Goal: Check status: Check status

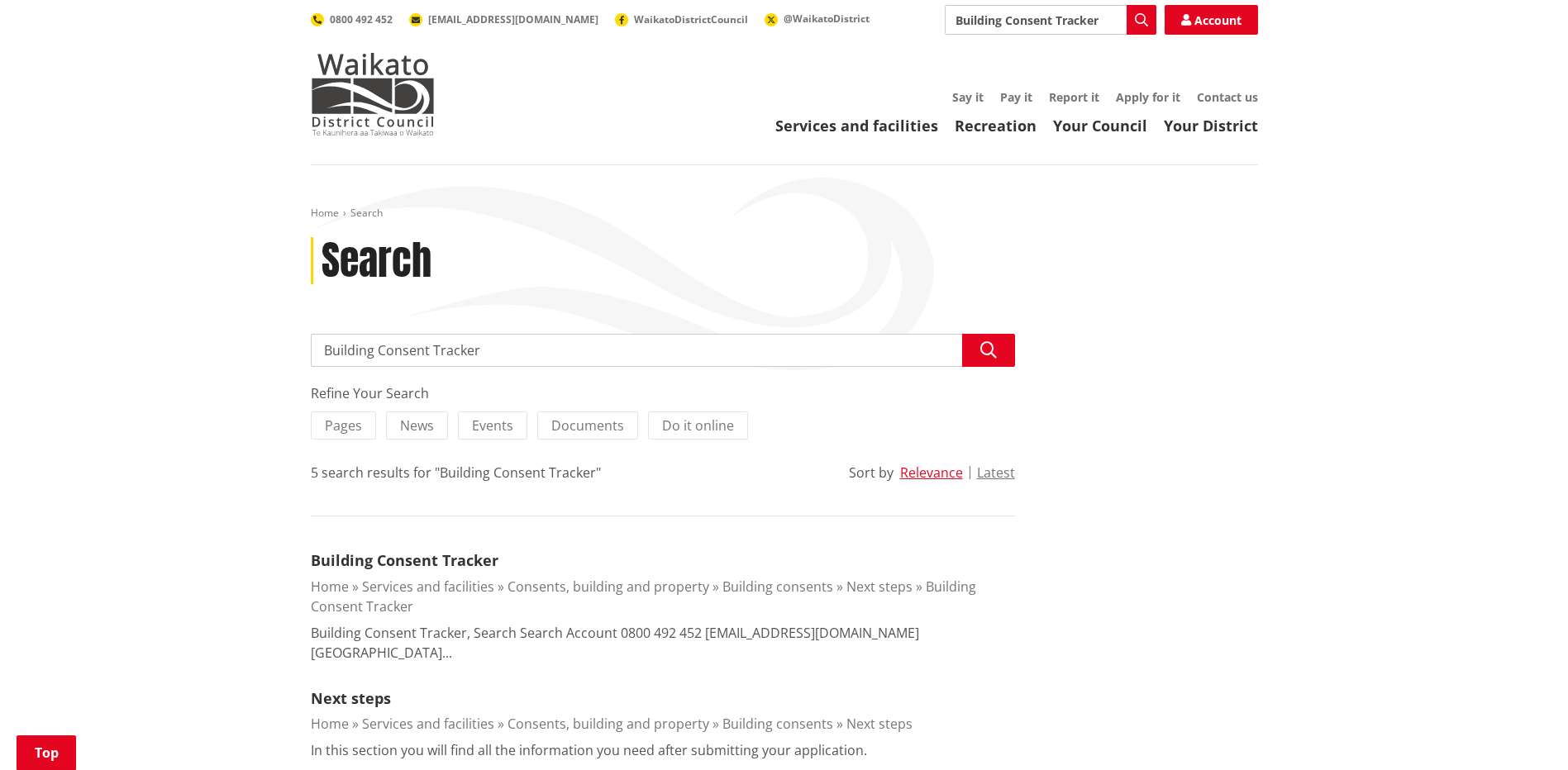
scroll to position [248, 0]
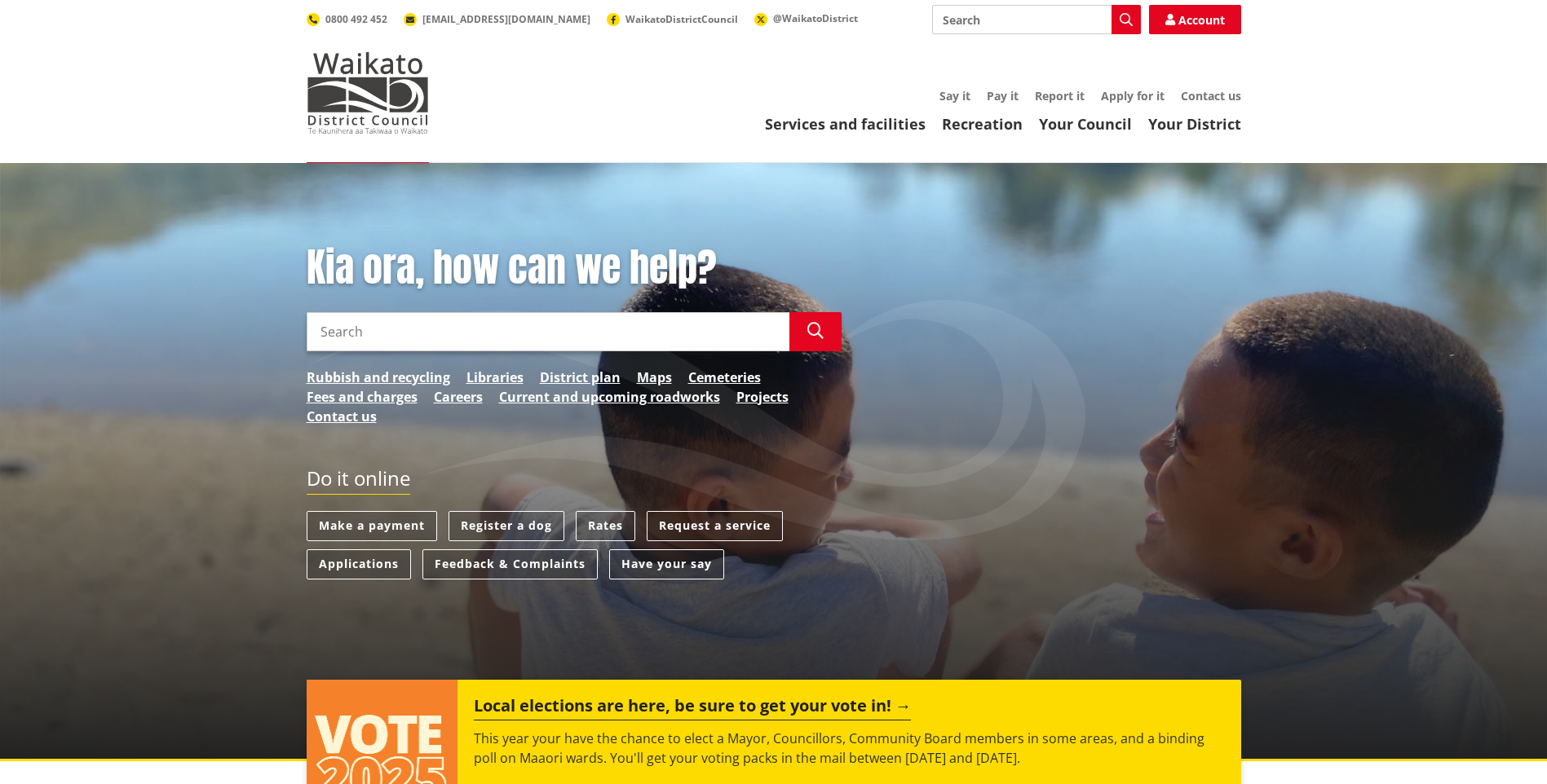
click at [598, 344] on input "Search" at bounding box center [549, 332] width 483 height 40
click at [492, 335] on input "Search" at bounding box center [549, 332] width 483 height 40
click at [377, 333] on input "Search" at bounding box center [549, 332] width 483 height 40
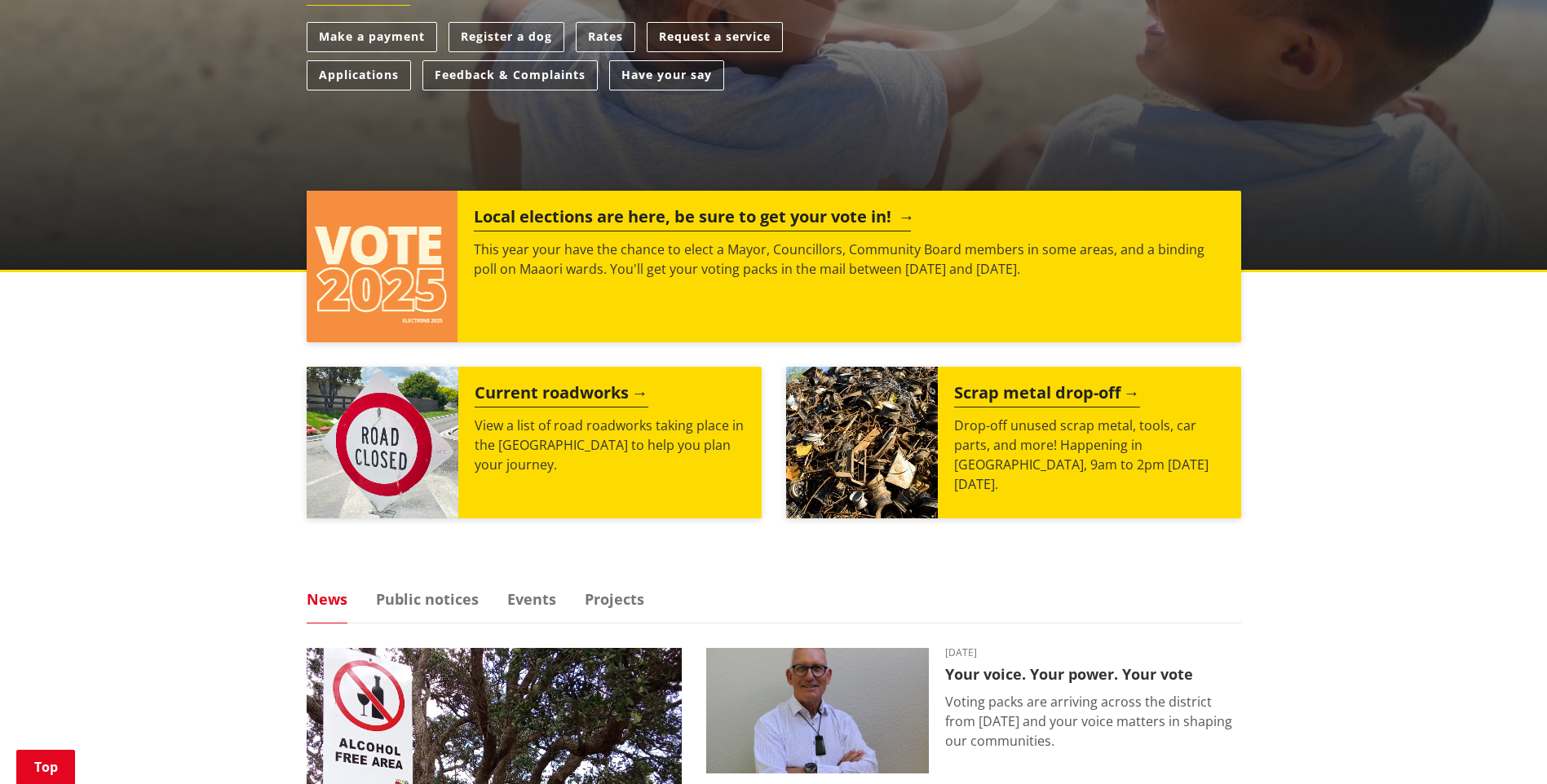
scroll to position [82, 0]
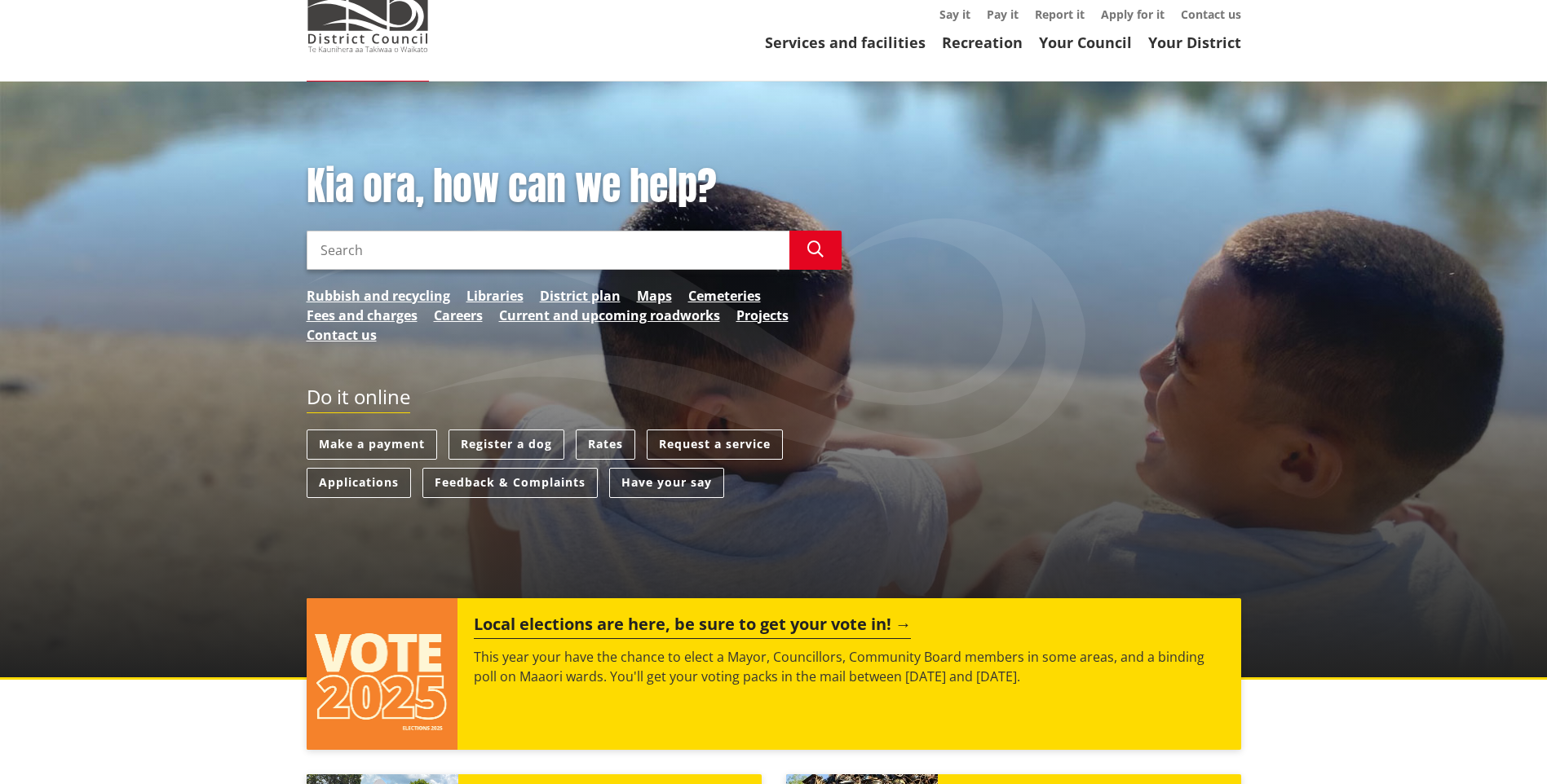
click at [416, 256] on input "Search" at bounding box center [549, 250] width 483 height 40
click at [832, 249] on button "Search" at bounding box center [815, 250] width 52 height 40
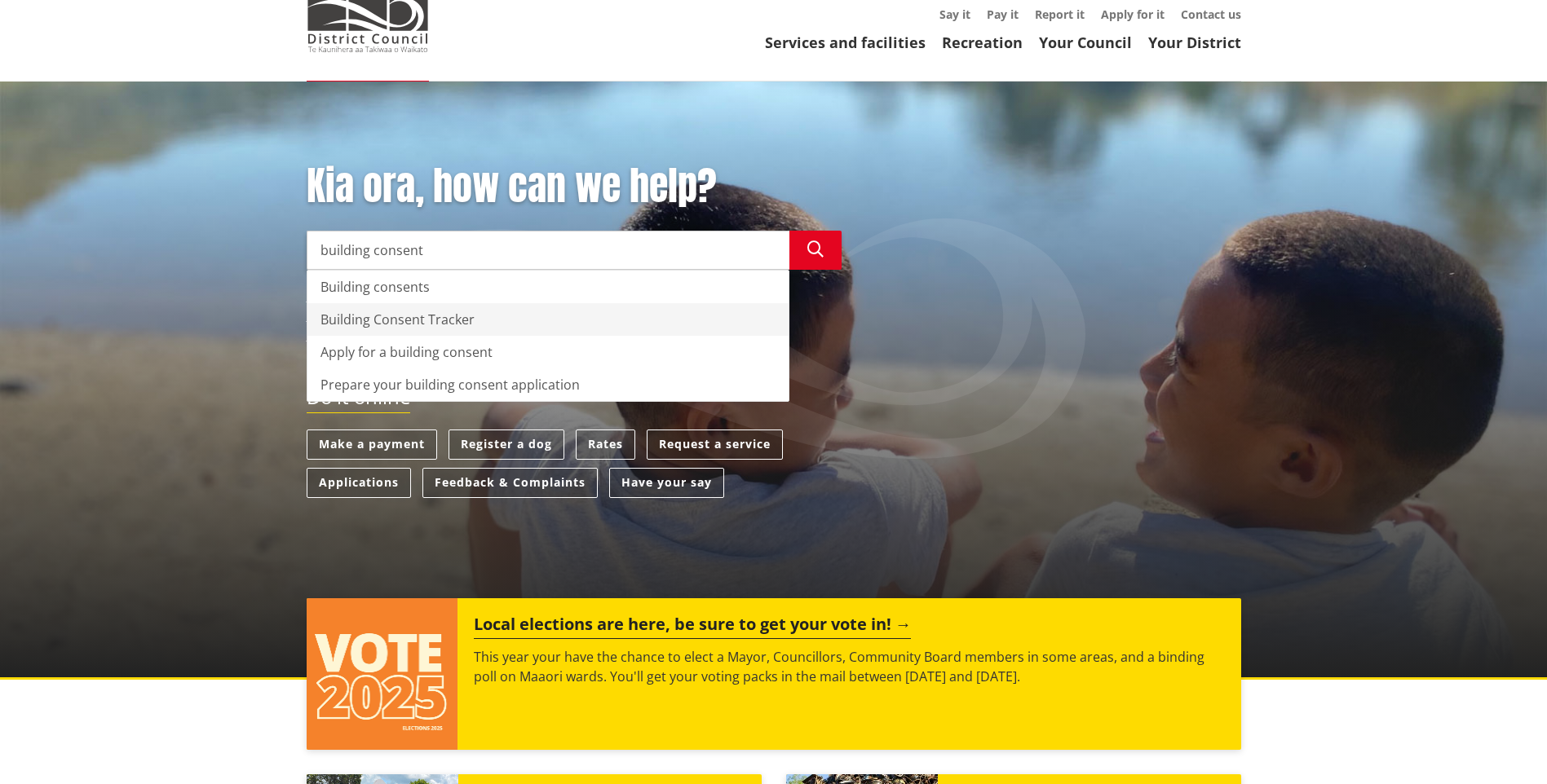
click at [524, 321] on div "Building Consent Tracker" at bounding box center [549, 320] width 482 height 33
type input "Building Consent Tracker"
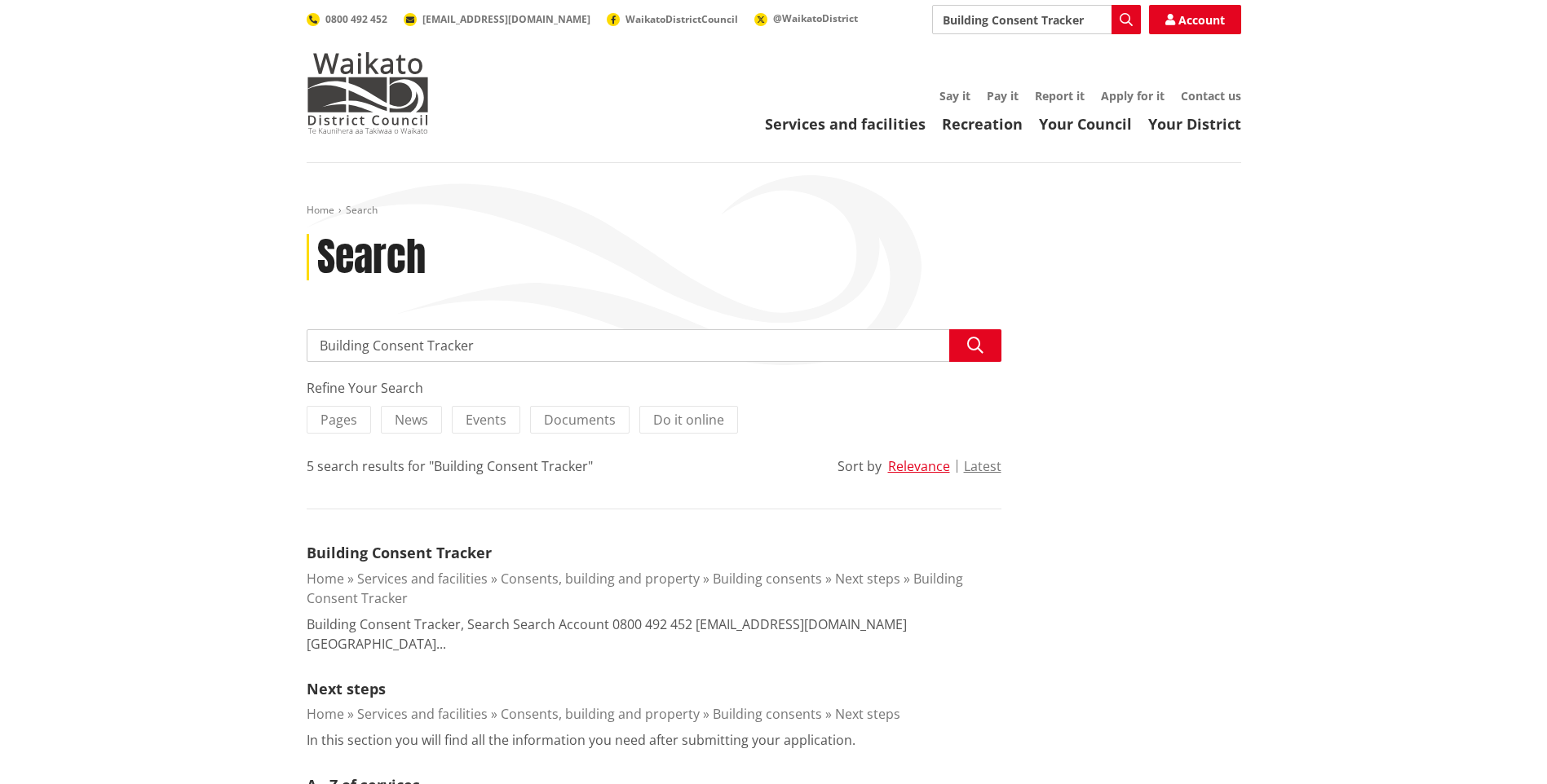
click at [556, 345] on input "Building Consent Tracker" at bounding box center [654, 346] width 695 height 33
click at [457, 550] on link "Building Consent Tracker" at bounding box center [399, 553] width 185 height 20
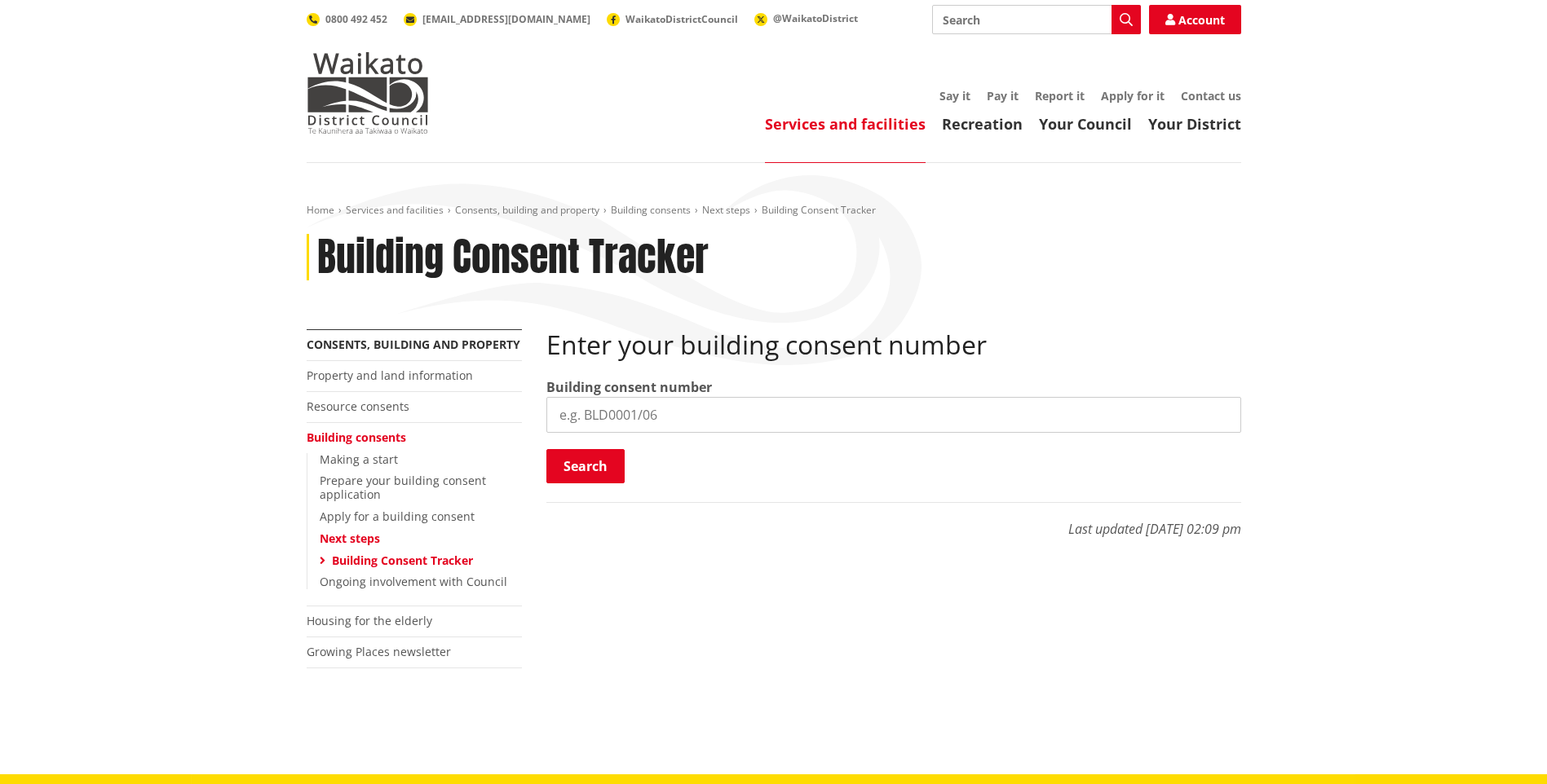
click at [718, 423] on input "search" at bounding box center [893, 415] width 695 height 36
paste input "BLD1224/25"
type input "BLD1224/25"
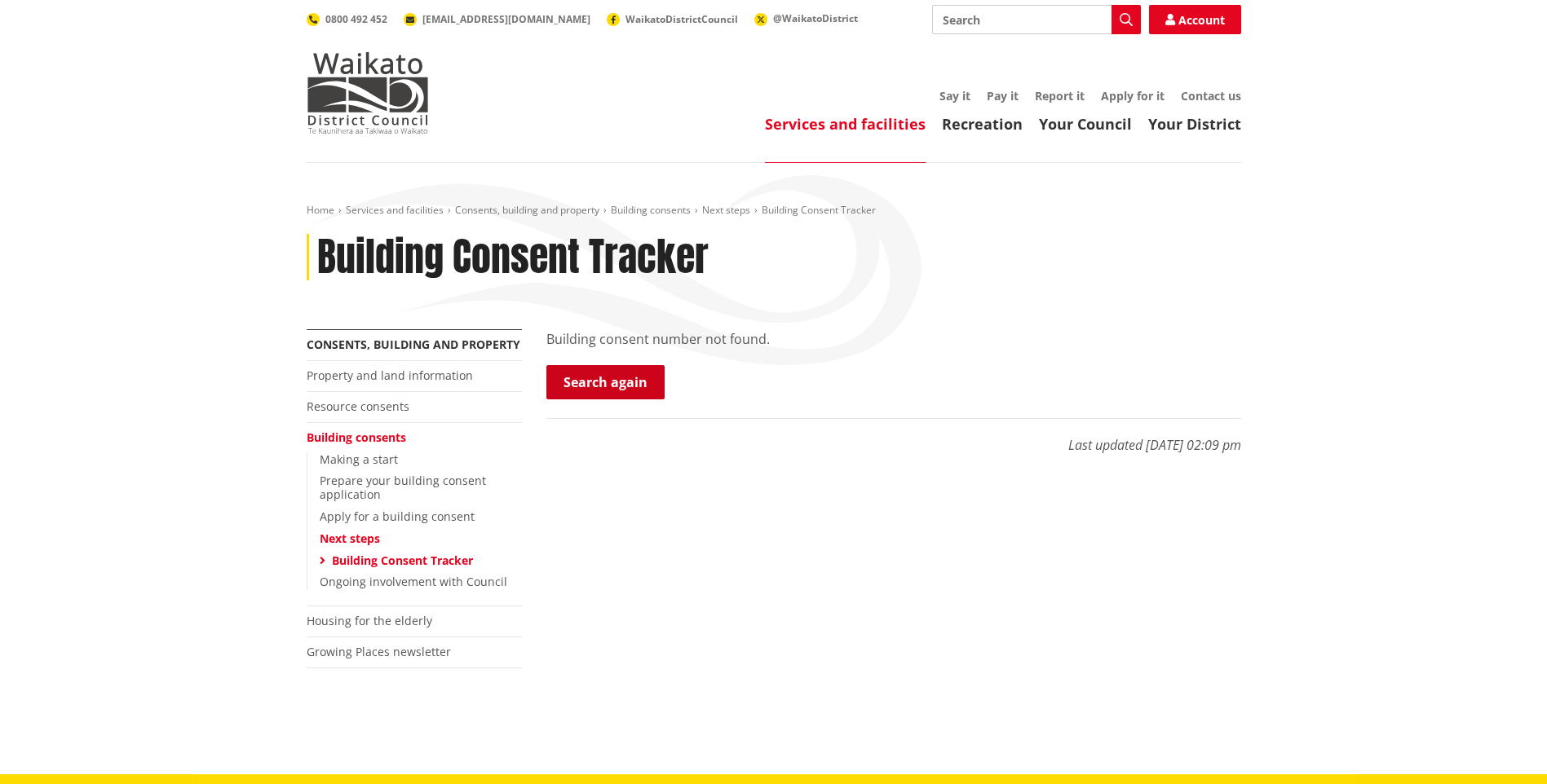
click at [603, 384] on link "Search again" at bounding box center [605, 383] width 119 height 34
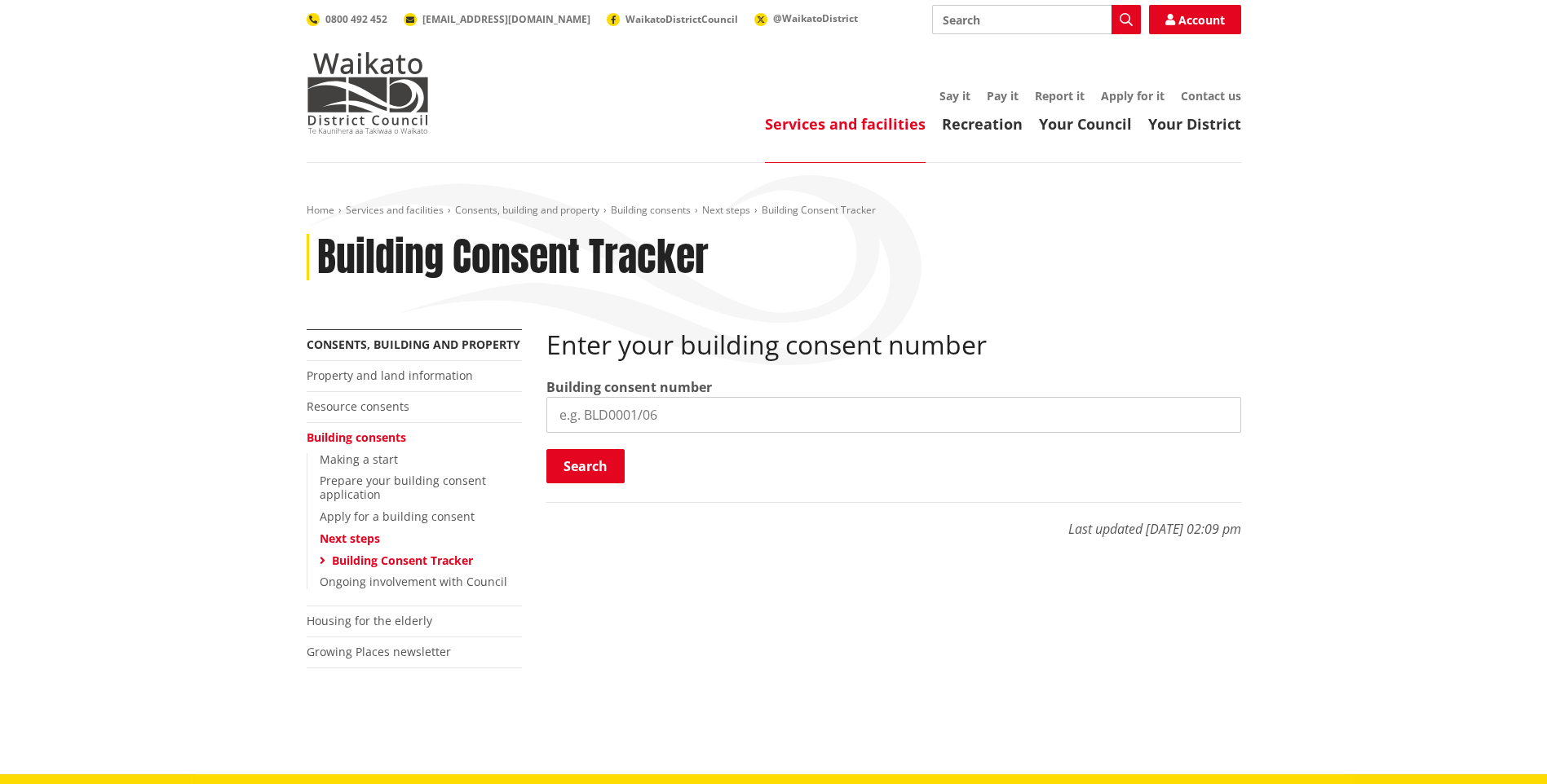
drag, startPoint x: 641, startPoint y: 413, endPoint x: 648, endPoint y: 407, distance: 9.2
click at [641, 413] on input "search" at bounding box center [893, 415] width 695 height 36
type input "BLD1224.25"
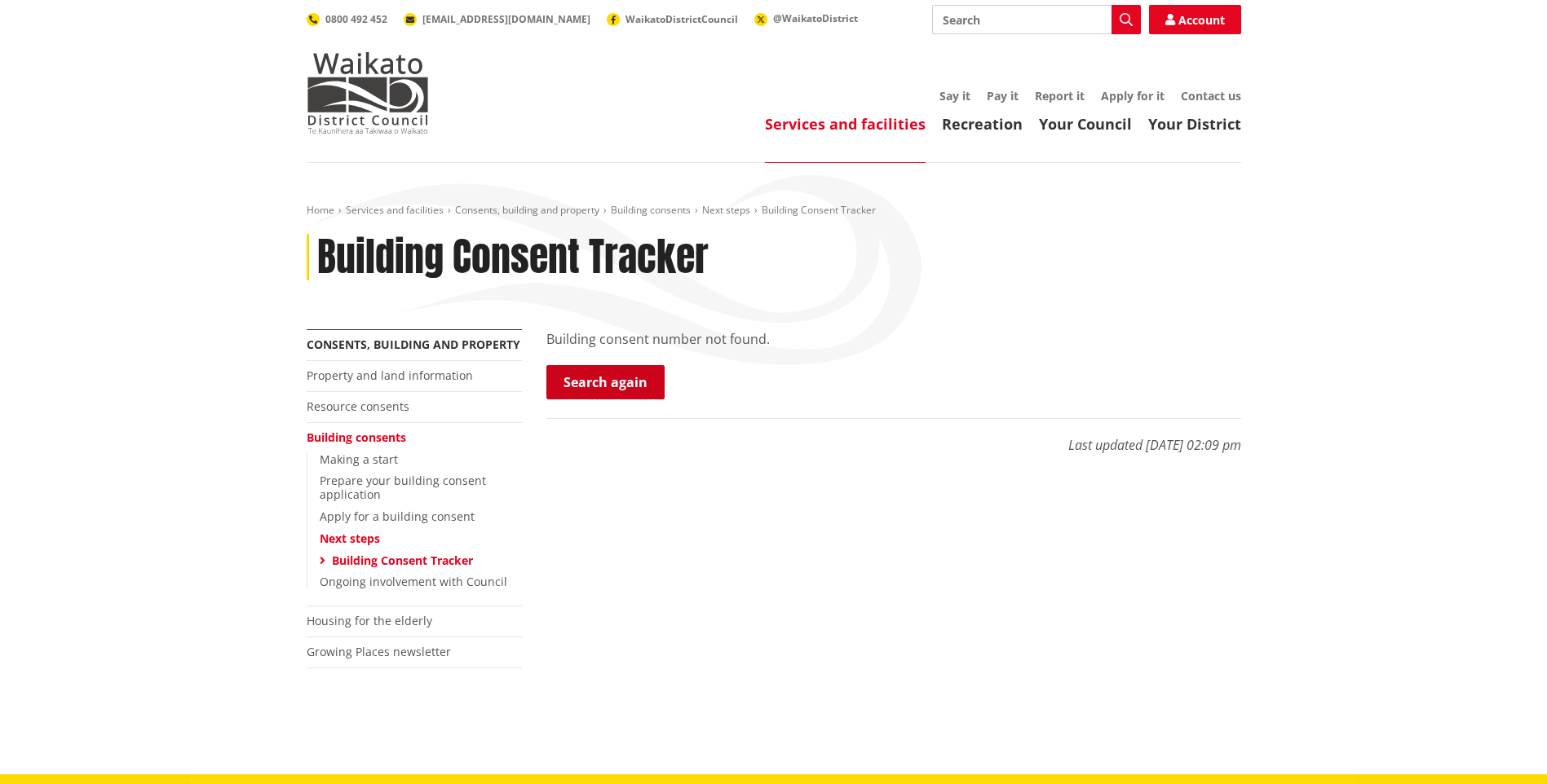
click at [635, 383] on link "Search again" at bounding box center [605, 383] width 119 height 34
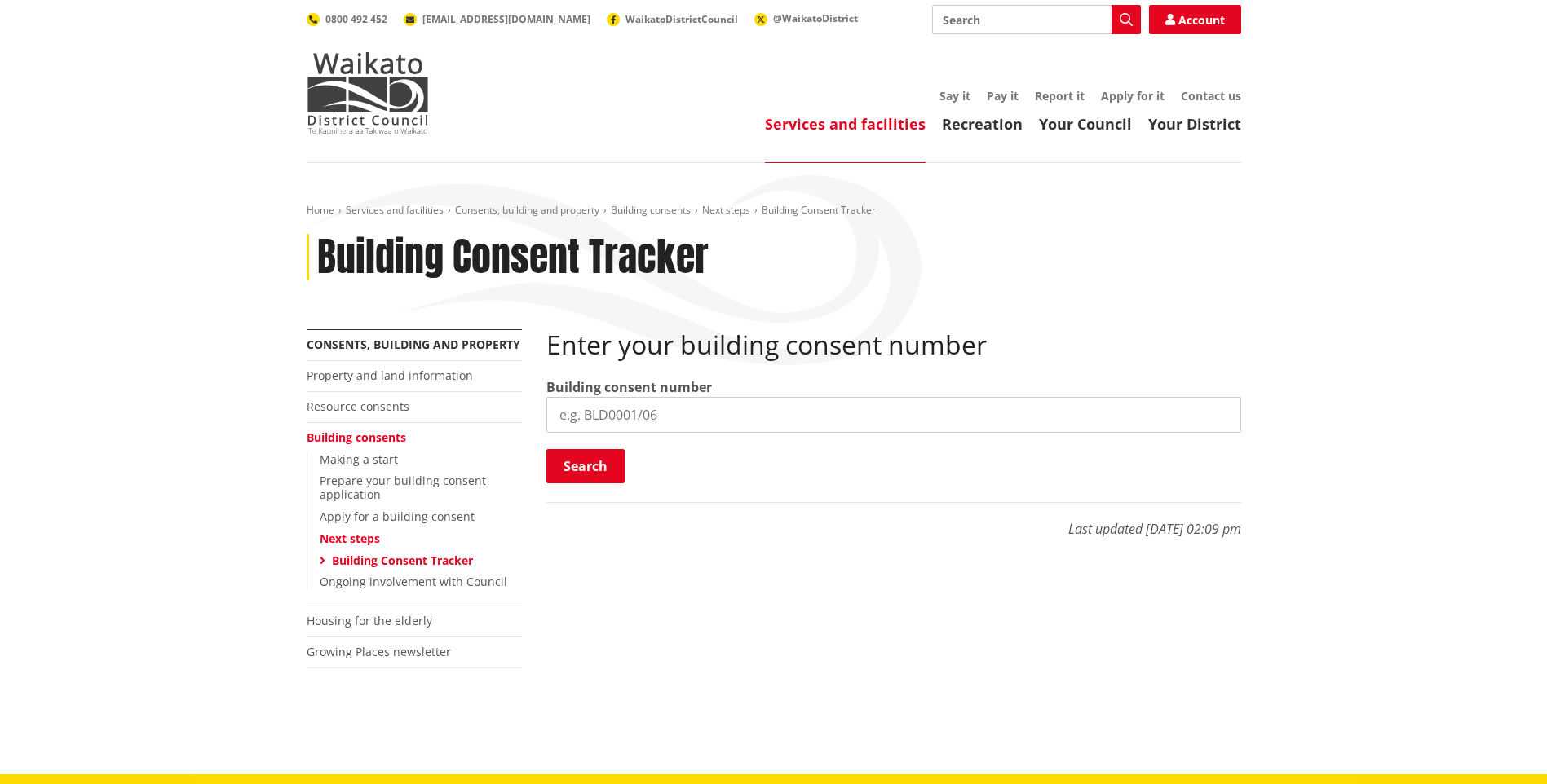
click at [689, 414] on input "search" at bounding box center [893, 415] width 695 height 36
type input "BLD1224/25"
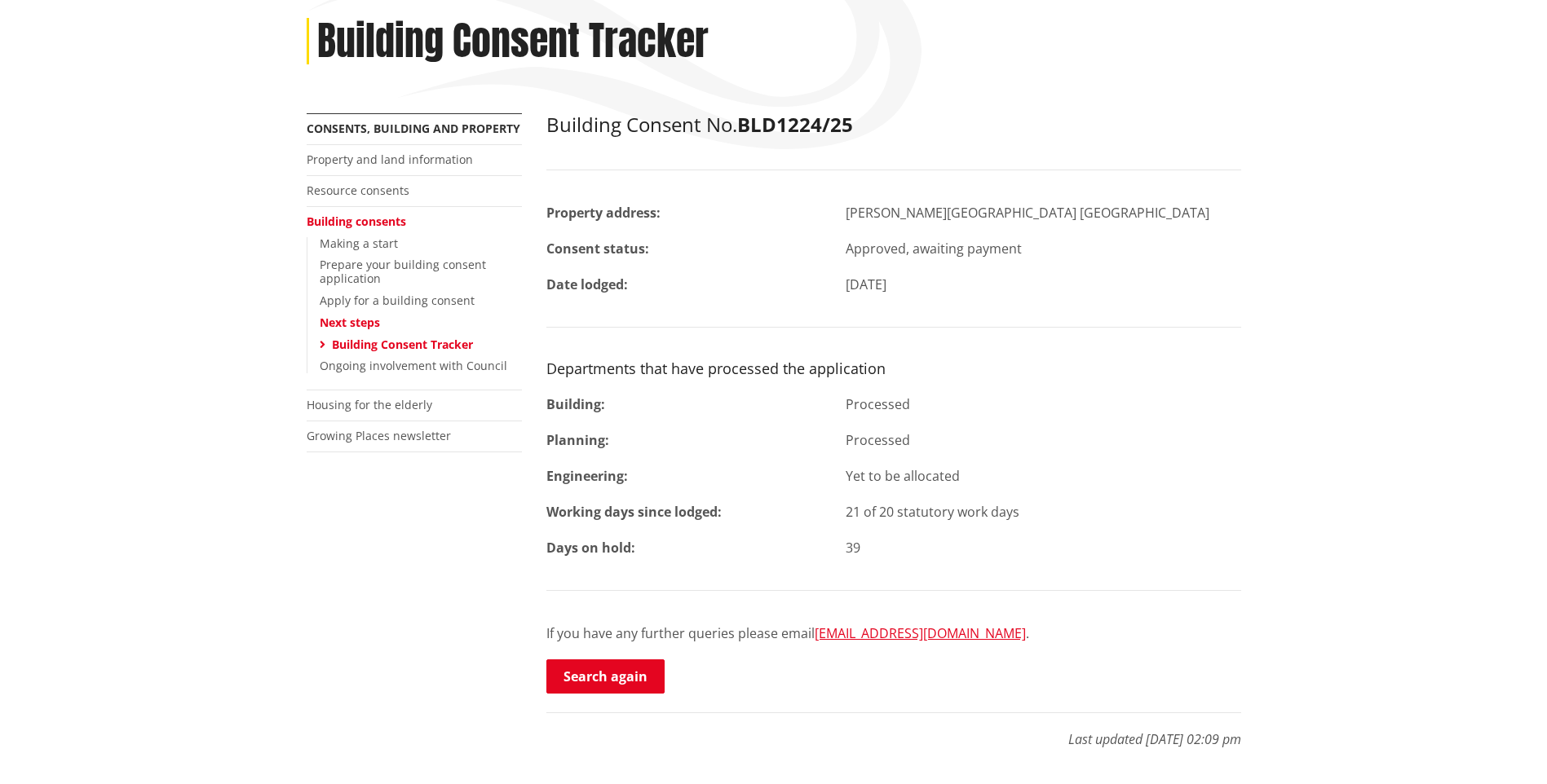
scroll to position [245, 0]
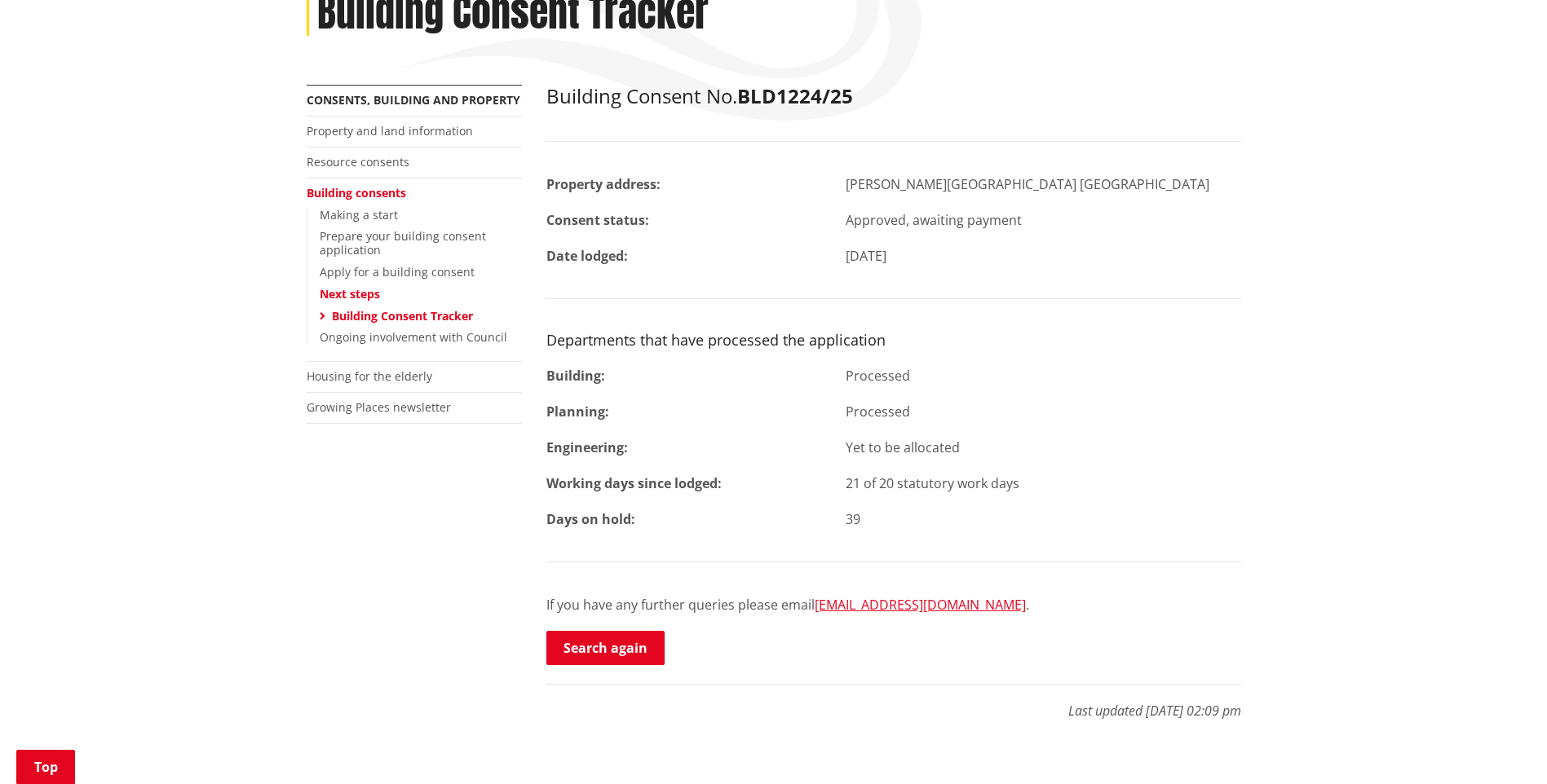
drag, startPoint x: 1516, startPoint y: 67, endPoint x: 1501, endPoint y: 71, distance: 15.5
click at [1516, 67] on div "Home Services and facilities Consents, building and property Building consents …" at bounding box center [773, 360] width 1547 height 884
drag, startPoint x: 1293, startPoint y: 409, endPoint x: 1340, endPoint y: 449, distance: 61.7
click at [1293, 409] on div "Home Services and facilities Consents, building and property Building consents …" at bounding box center [773, 360] width 1547 height 884
drag, startPoint x: 1158, startPoint y: 750, endPoint x: 1180, endPoint y: 725, distance: 33.3
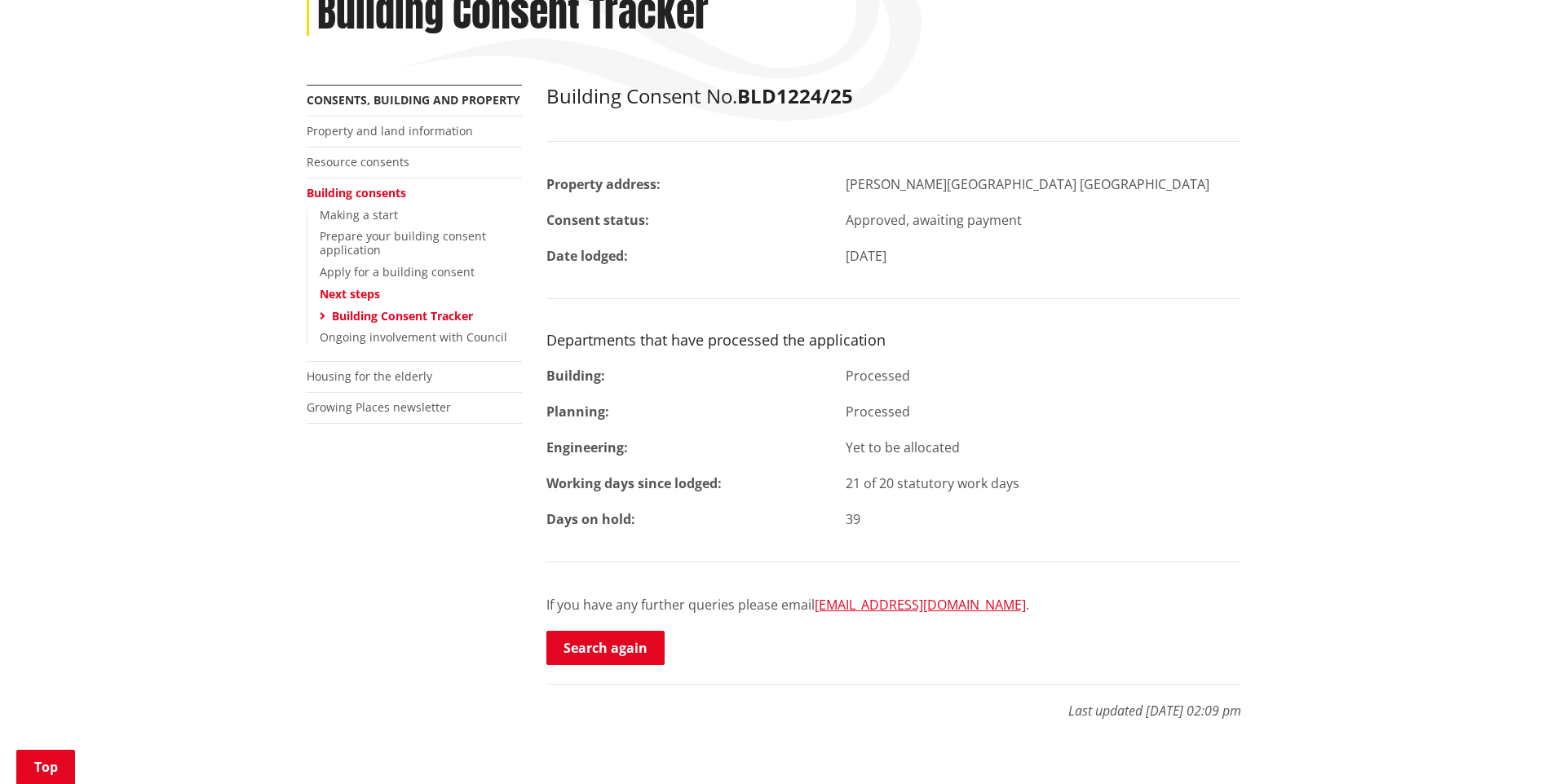
click at [1158, 750] on div "Home Services and facilities Consents, building and property Building consents …" at bounding box center [773, 360] width 1547 height 884
